Goal: Transaction & Acquisition: Purchase product/service

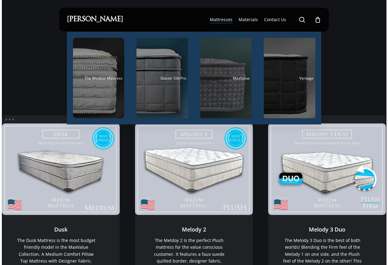
click at [224, 79] on div "MaxValue" at bounding box center [226, 78] width 48 height 4
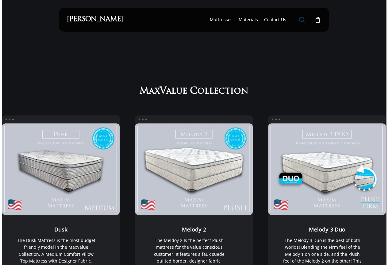
click at [304, 21] on span "Main Menu" at bounding box center [302, 20] width 6 height 6
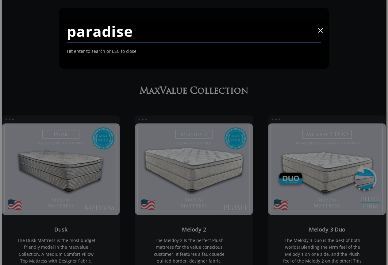
type input "paradise"
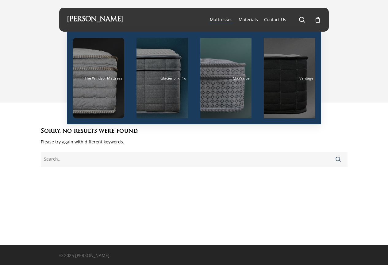
click at [224, 20] on span "Mattresses" at bounding box center [221, 20] width 23 height 6
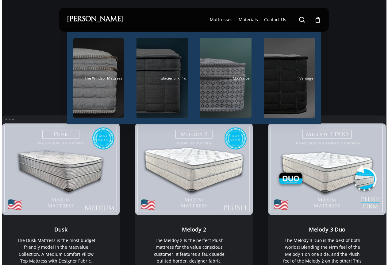
click at [153, 76] on div "Glacier Silk Pro" at bounding box center [162, 78] width 48 height 4
